Goal: Task Accomplishment & Management: Manage account settings

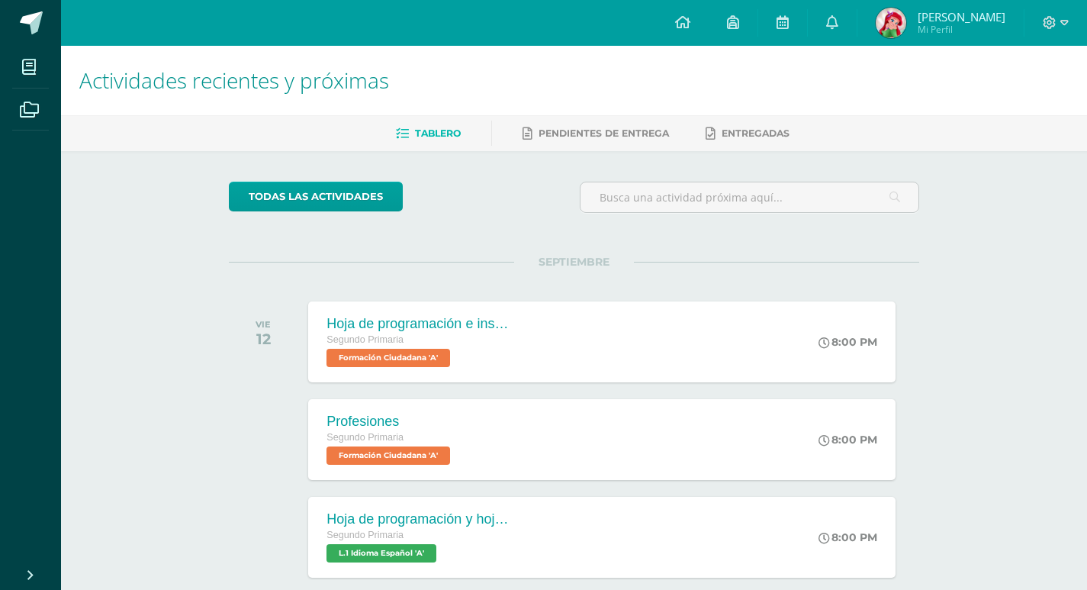
click at [1061, 11] on div at bounding box center [1055, 23] width 63 height 46
click at [1060, 16] on icon at bounding box center [1064, 23] width 8 height 14
click at [978, 109] on link "Cerrar sesión" at bounding box center [1008, 104] width 120 height 22
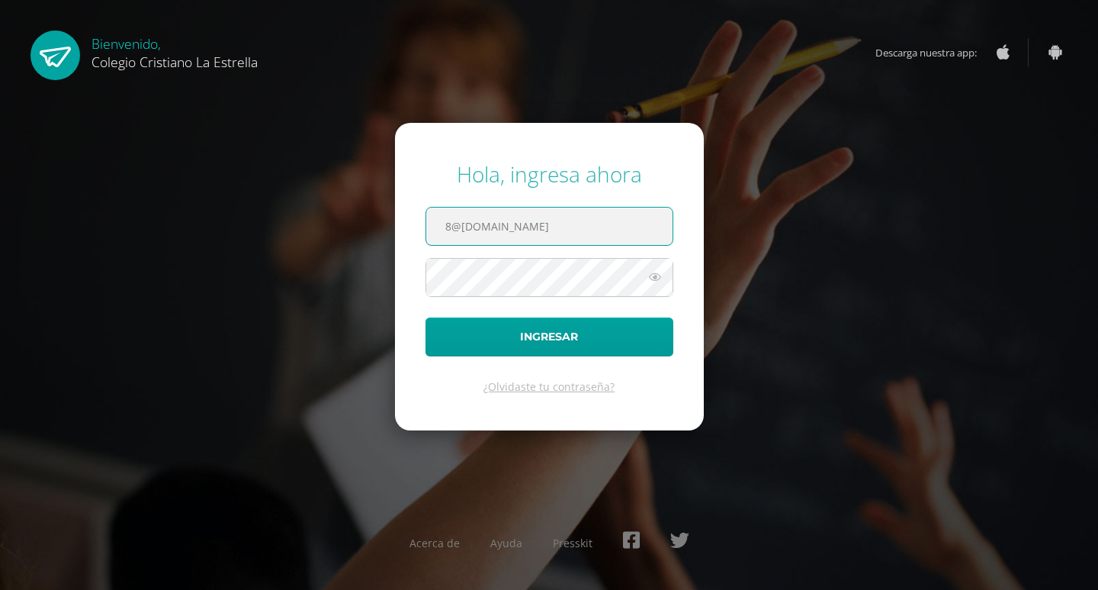
click at [504, 223] on input "8@[DOMAIN_NAME]" at bounding box center [549, 225] width 246 height 37
type input "[EMAIL_ADDRESS][DOMAIN_NAME]"
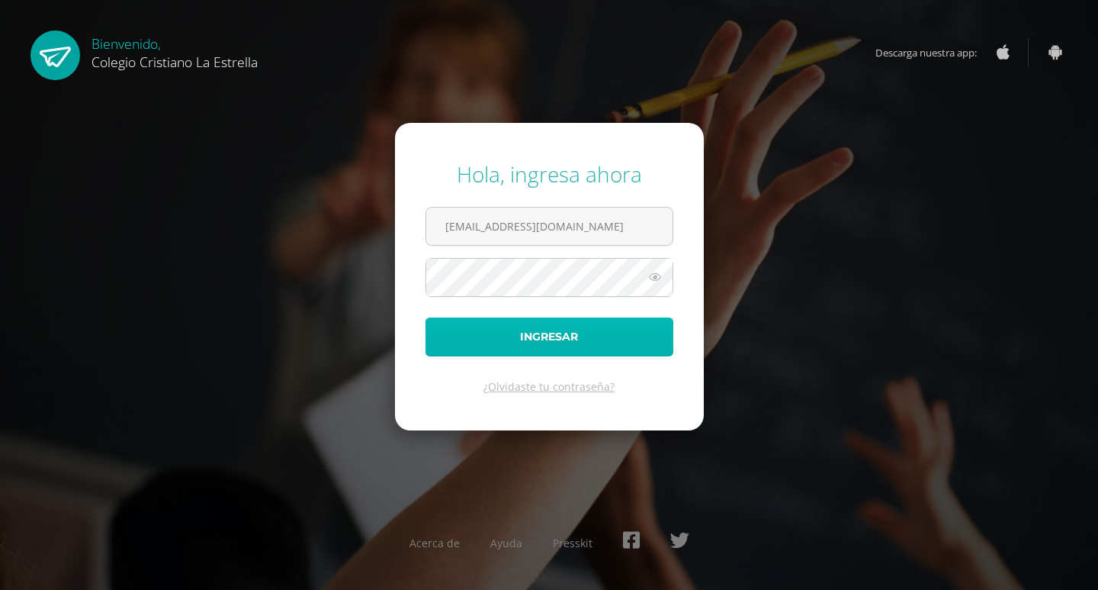
click at [443, 338] on button "Ingresar" at bounding box center [550, 336] width 248 height 39
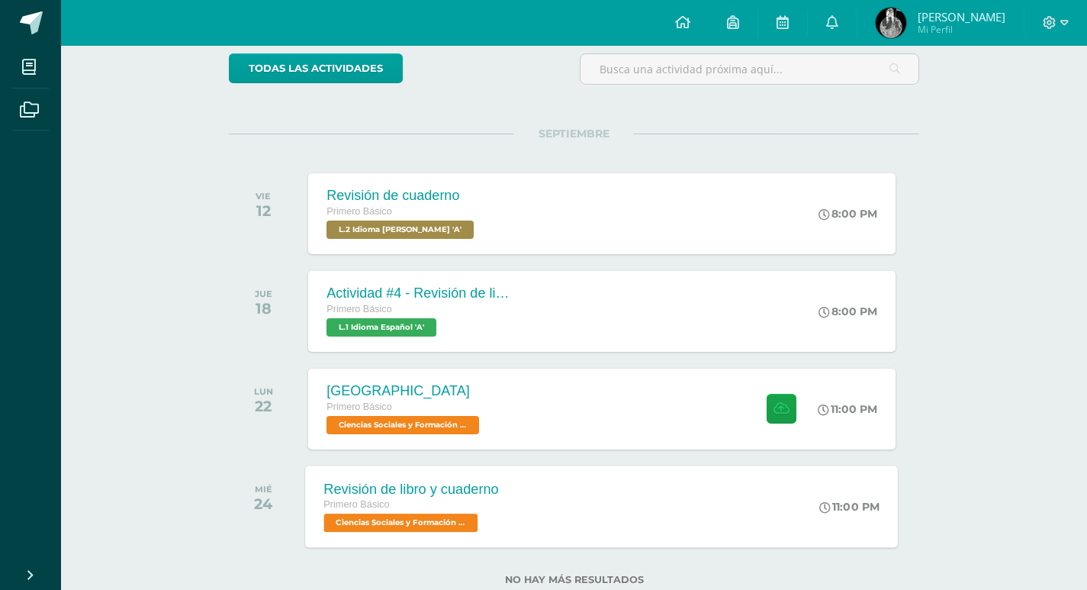
scroll to position [153, 0]
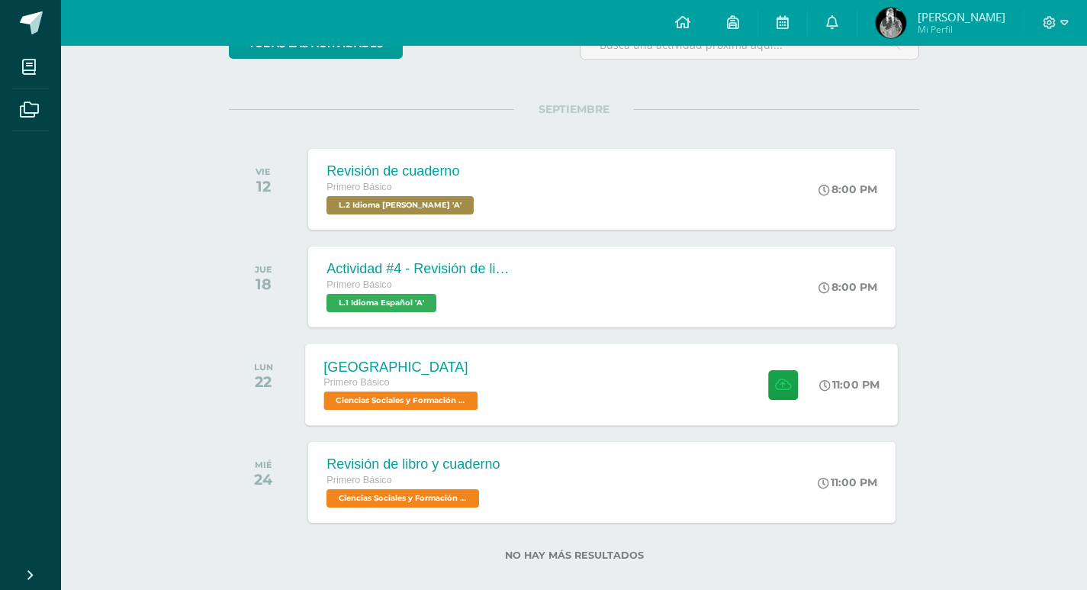
click at [414, 374] on div "Primero Básico" at bounding box center [403, 382] width 158 height 17
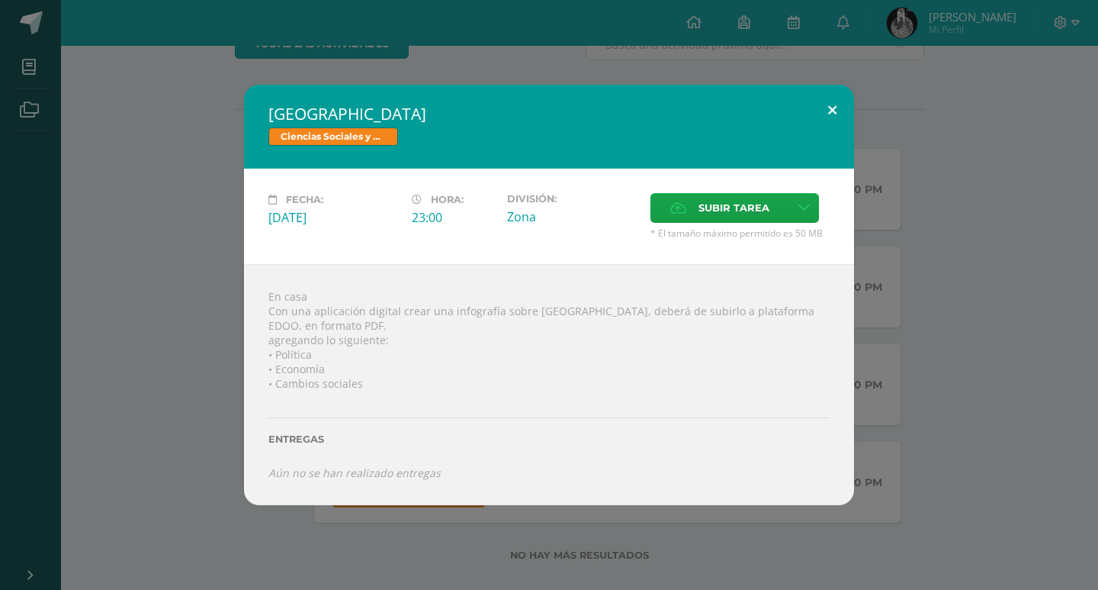
click at [827, 102] on button at bounding box center [832, 111] width 43 height 52
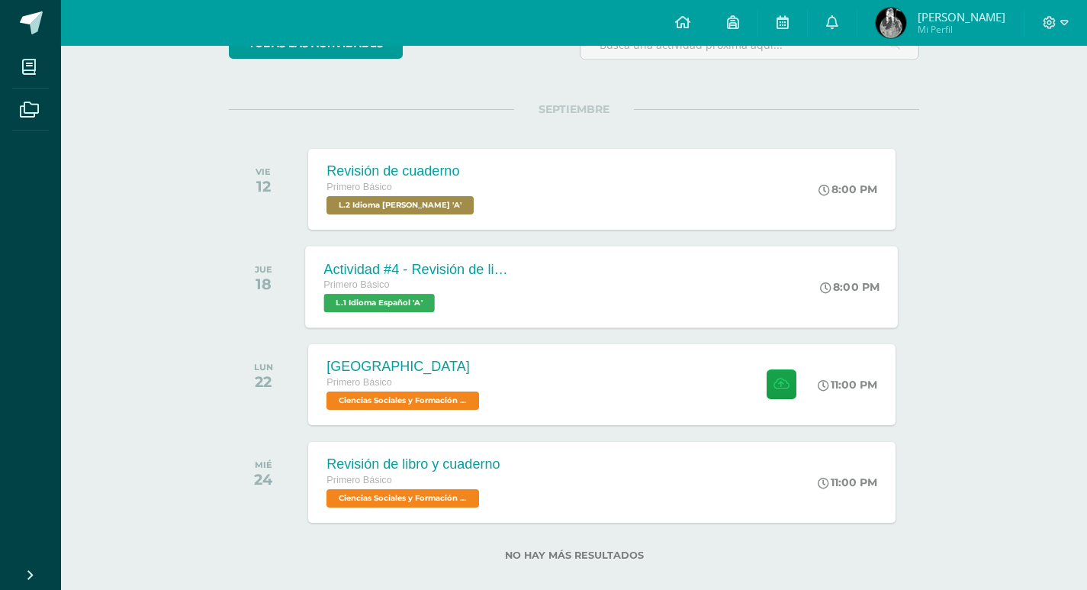
click at [395, 284] on div "Primero Básico" at bounding box center [416, 285] width 185 height 17
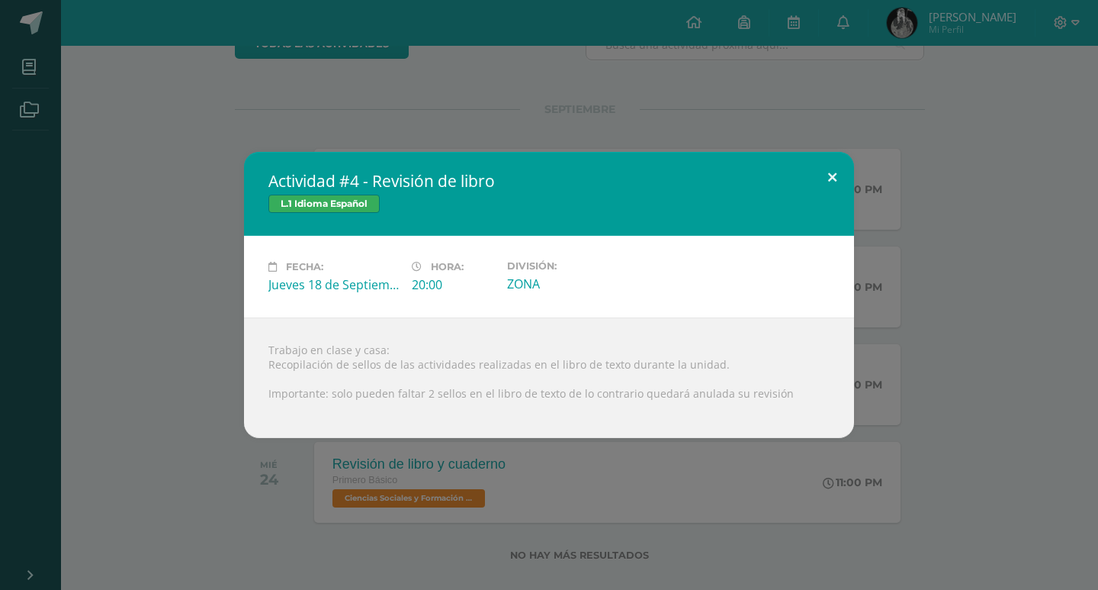
click at [813, 190] on button at bounding box center [832, 178] width 43 height 52
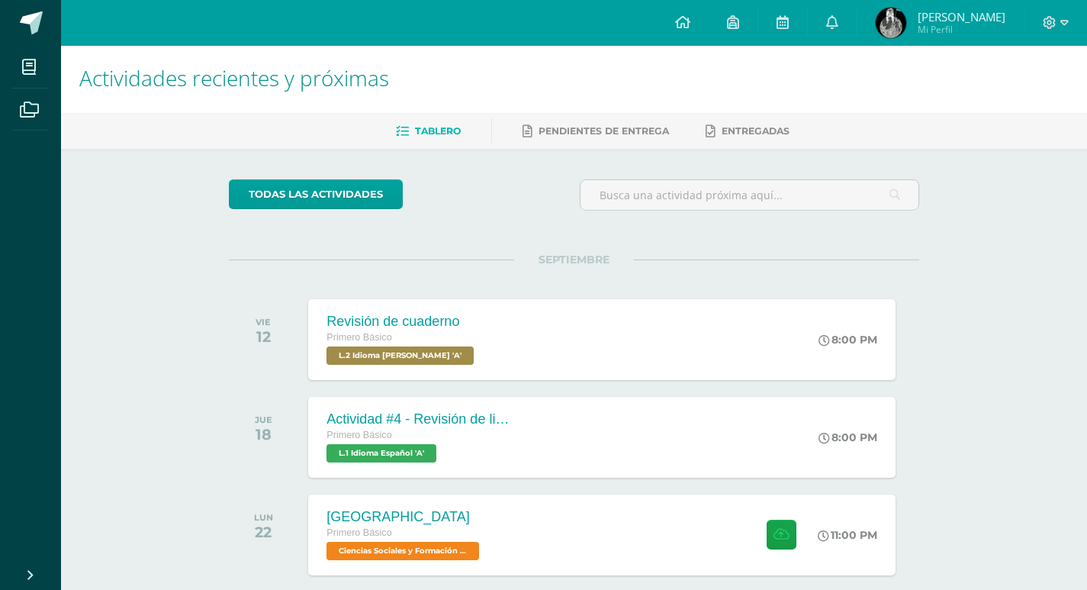
scroll to position [0, 0]
